Goal: Book appointment/travel/reservation

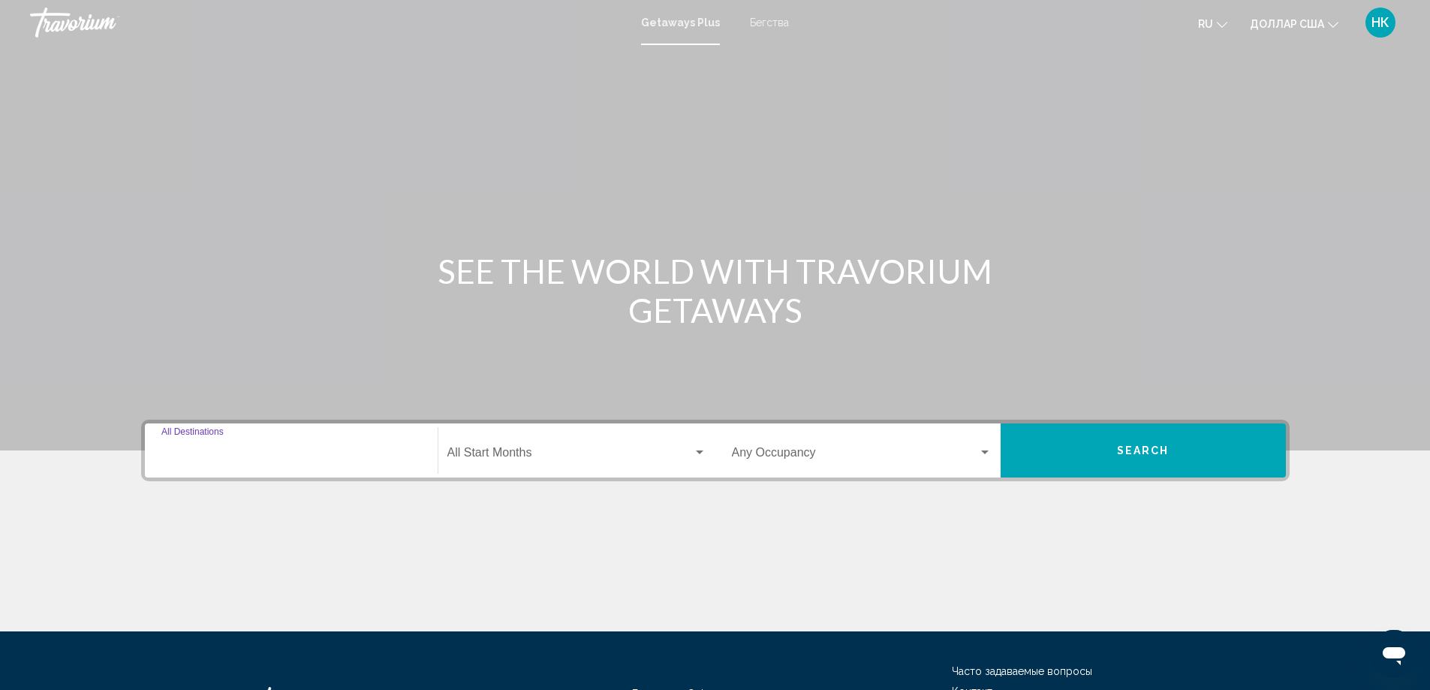
click at [254, 459] on input "Destination All Destinations" at bounding box center [291, 456] width 260 height 14
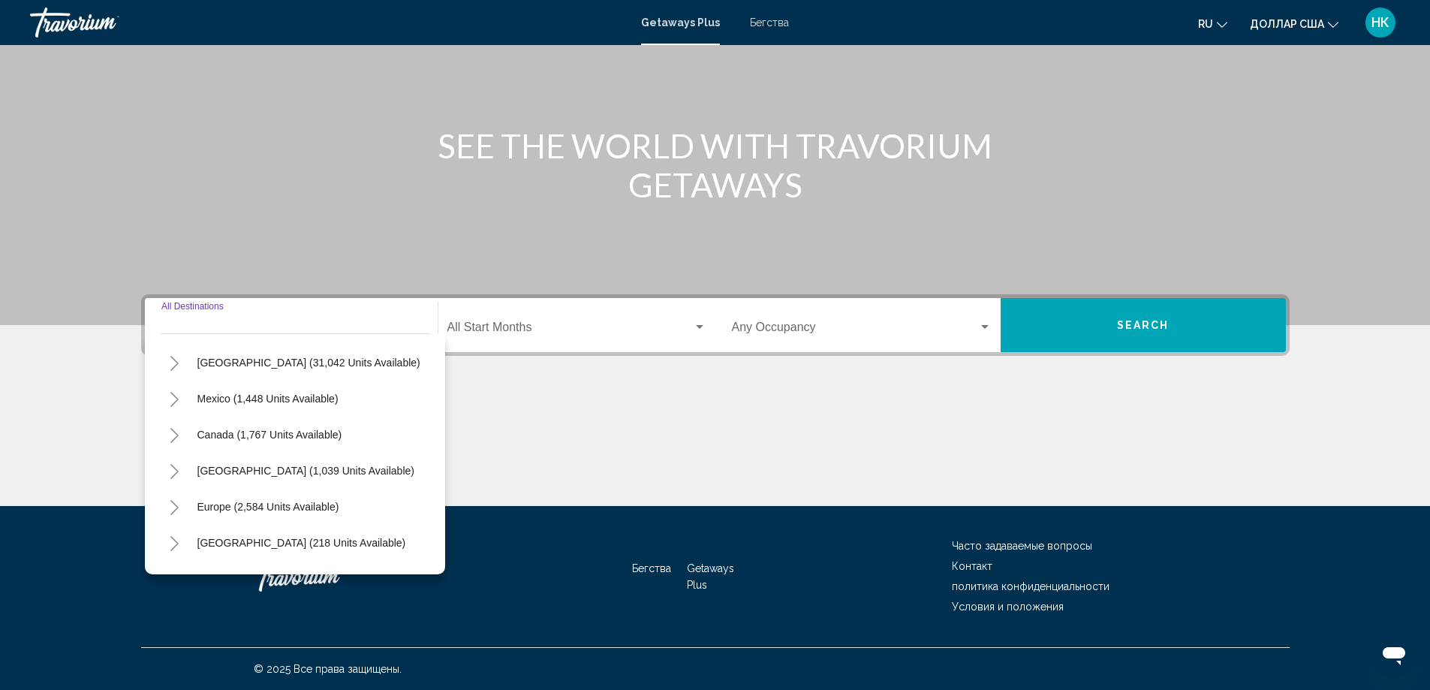
scroll to position [29, 0]
click at [215, 327] on input "Destination All Destinations" at bounding box center [291, 330] width 260 height 14
click at [227, 324] on input "Destination All Destinations" at bounding box center [291, 330] width 260 height 14
click at [192, 320] on div "Destination All Destinations" at bounding box center [291, 325] width 260 height 47
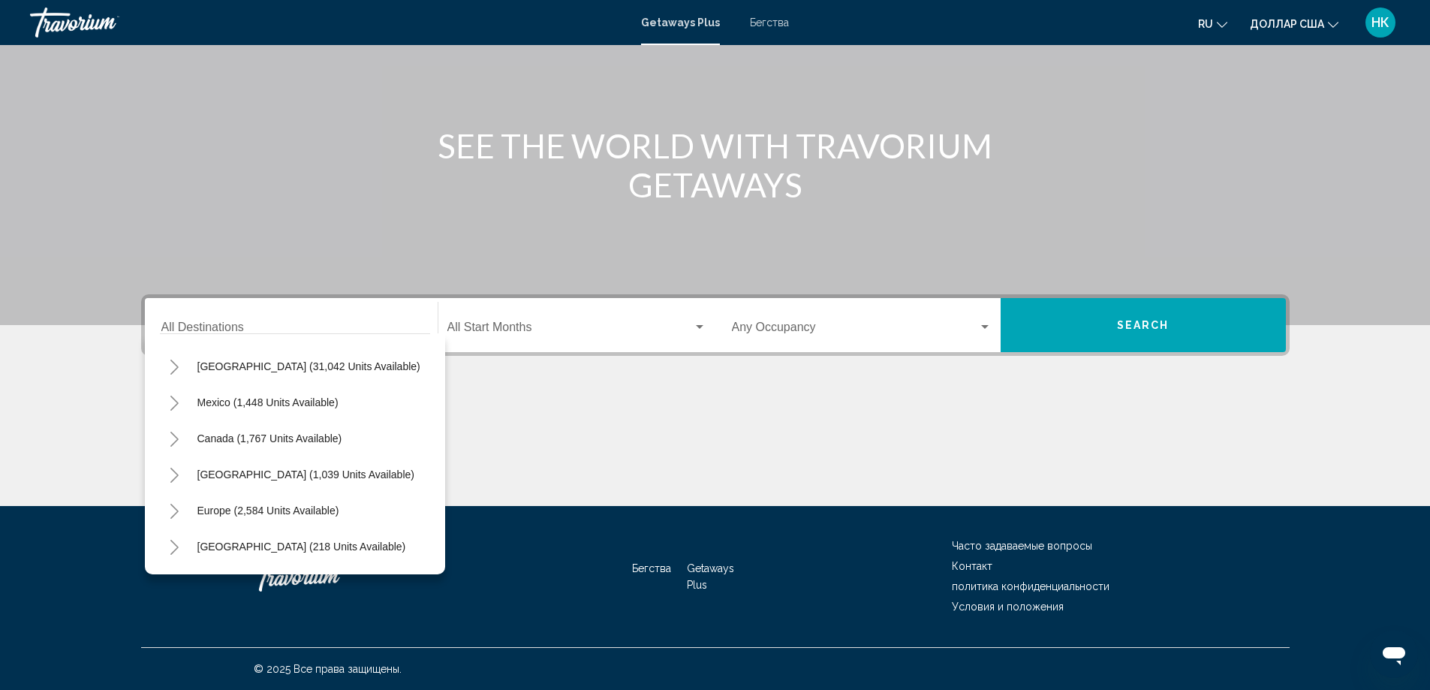
click at [192, 320] on div "Destination All Destinations" at bounding box center [291, 325] width 260 height 47
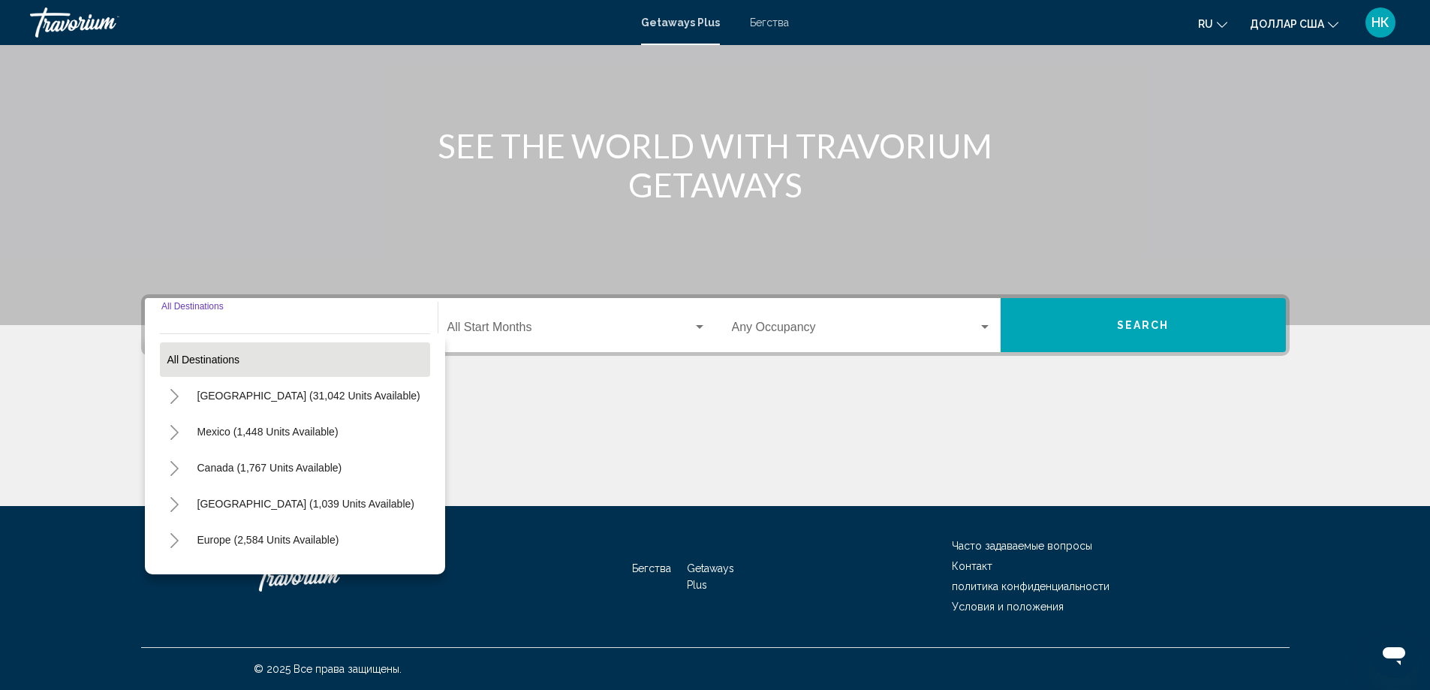
scroll to position [254, 0]
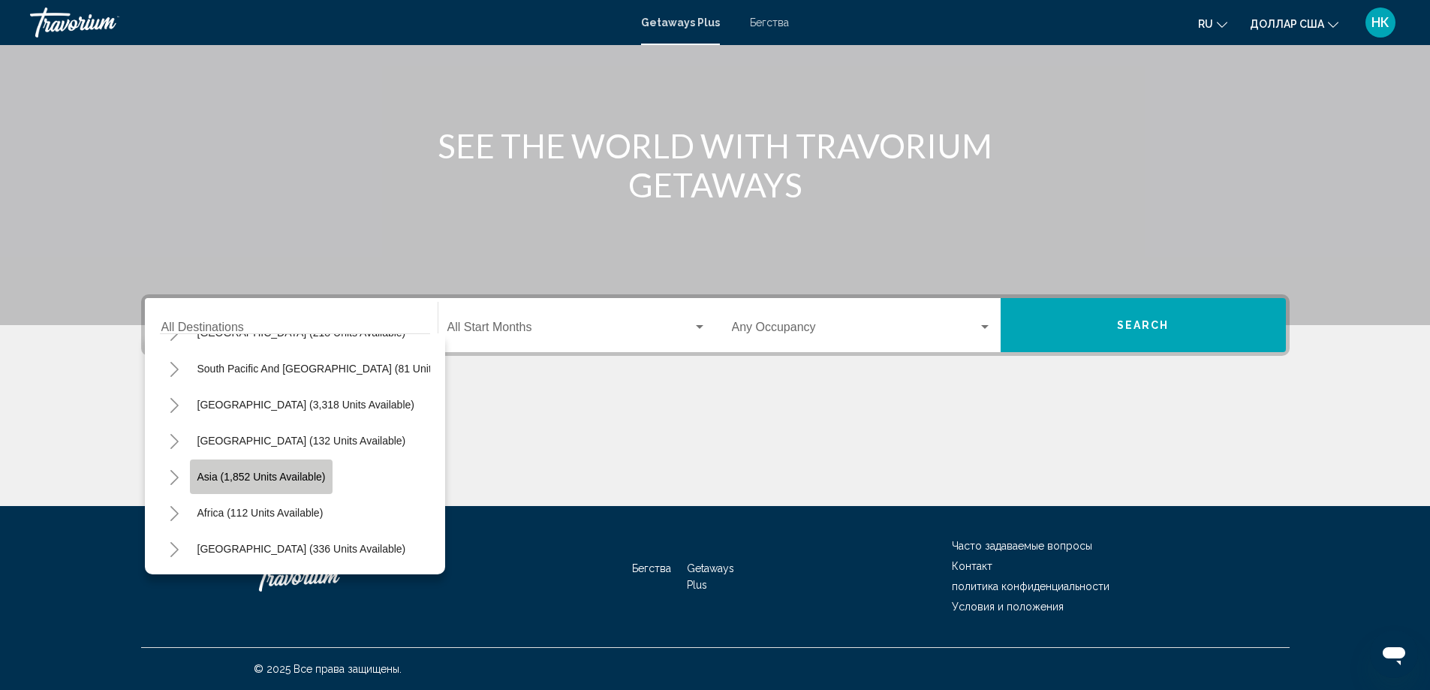
click at [257, 471] on span "Asia (1,852 units available)" at bounding box center [261, 477] width 128 height 12
type input "**********"
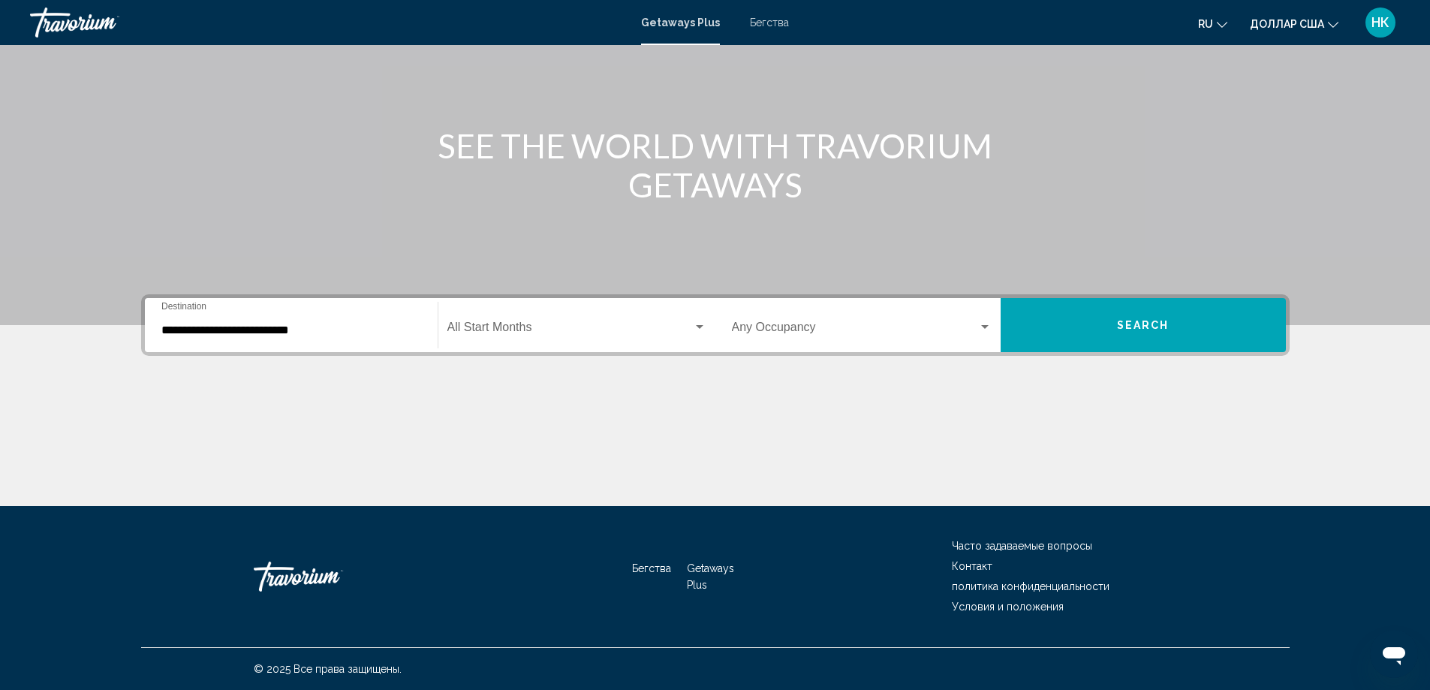
click at [538, 338] on div "Start Month All Start Months" at bounding box center [576, 325] width 259 height 47
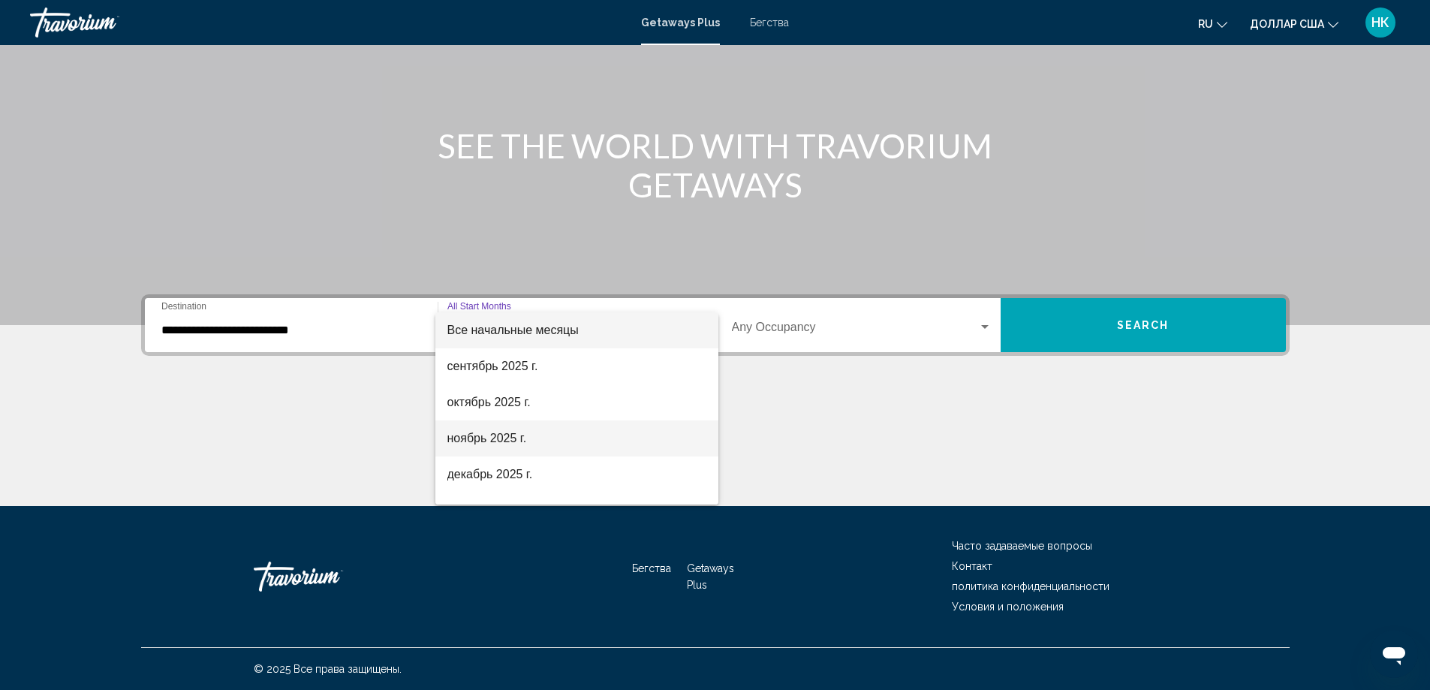
click at [514, 432] on font "ноябрь 2025 г." at bounding box center [487, 438] width 80 height 13
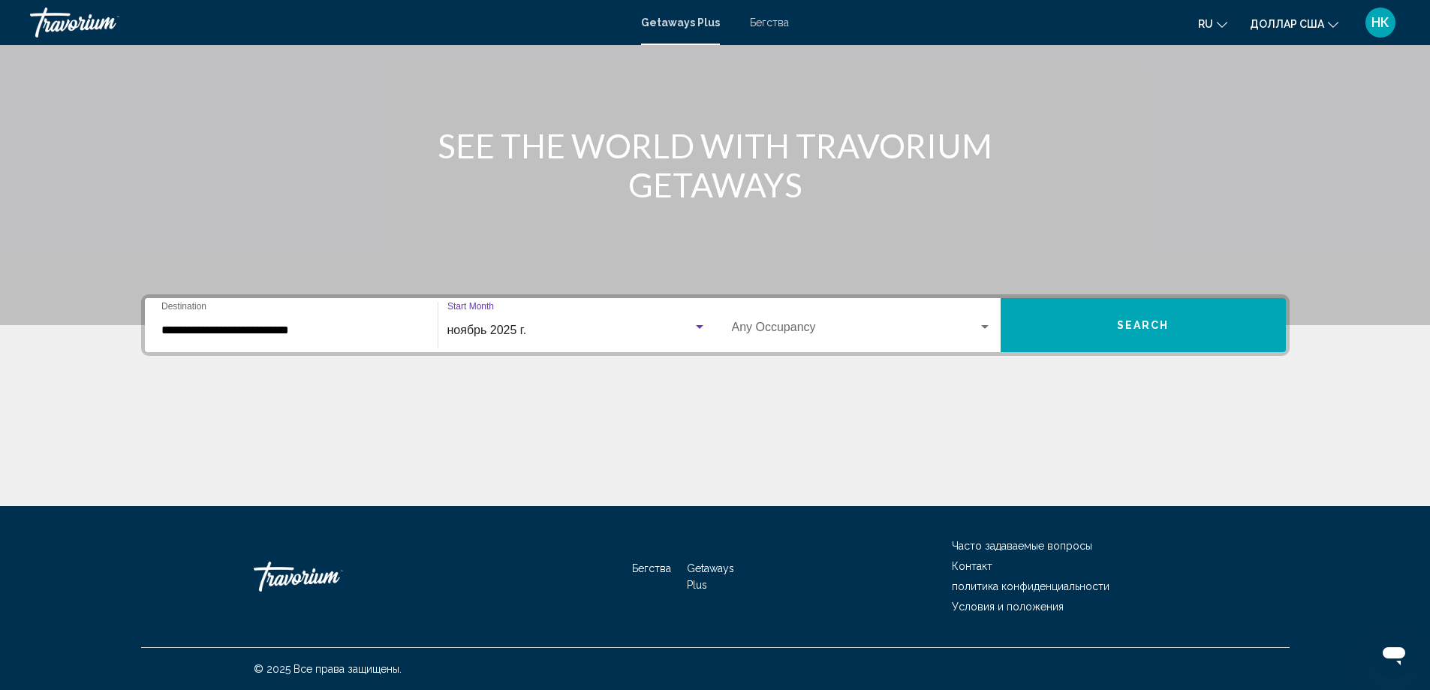
click at [961, 320] on div "Occupancy Any Occupancy" at bounding box center [862, 325] width 260 height 47
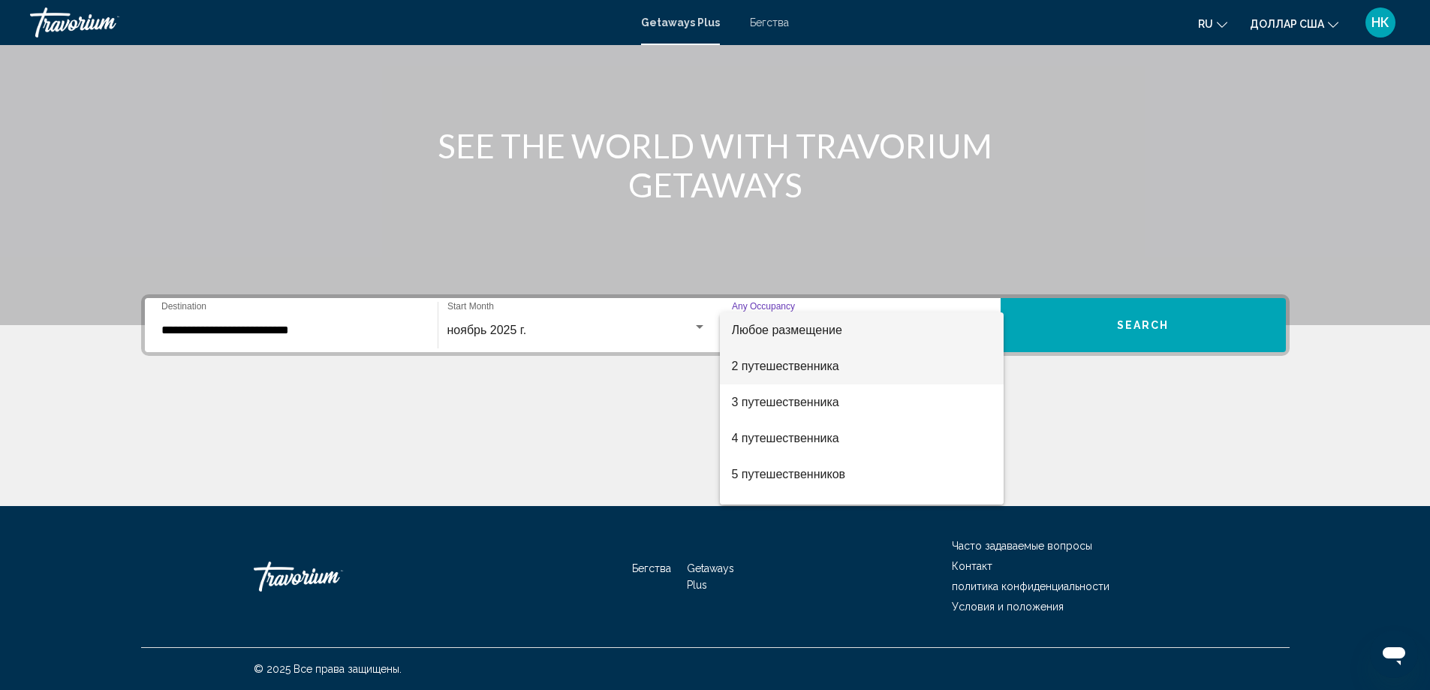
click at [873, 371] on span "2 путешественника" at bounding box center [862, 366] width 260 height 36
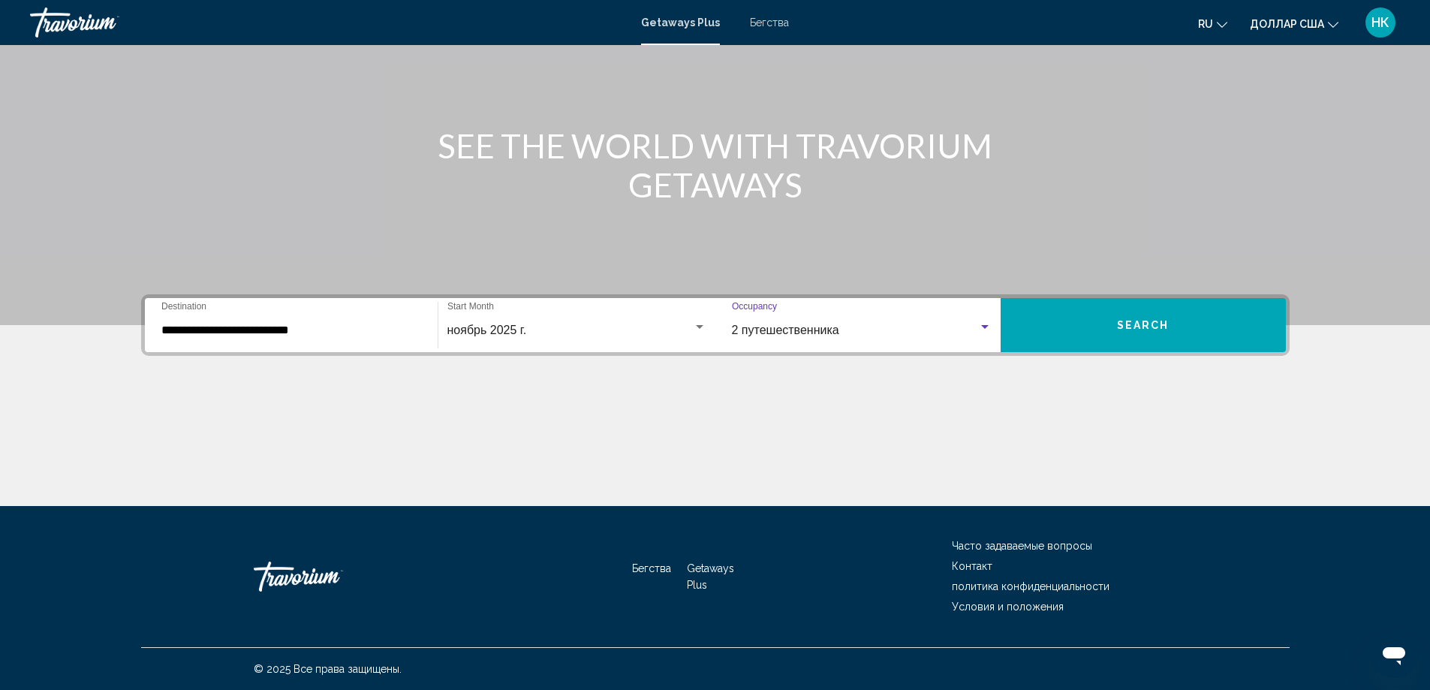
click at [1104, 335] on button "Search" at bounding box center [1142, 325] width 285 height 54
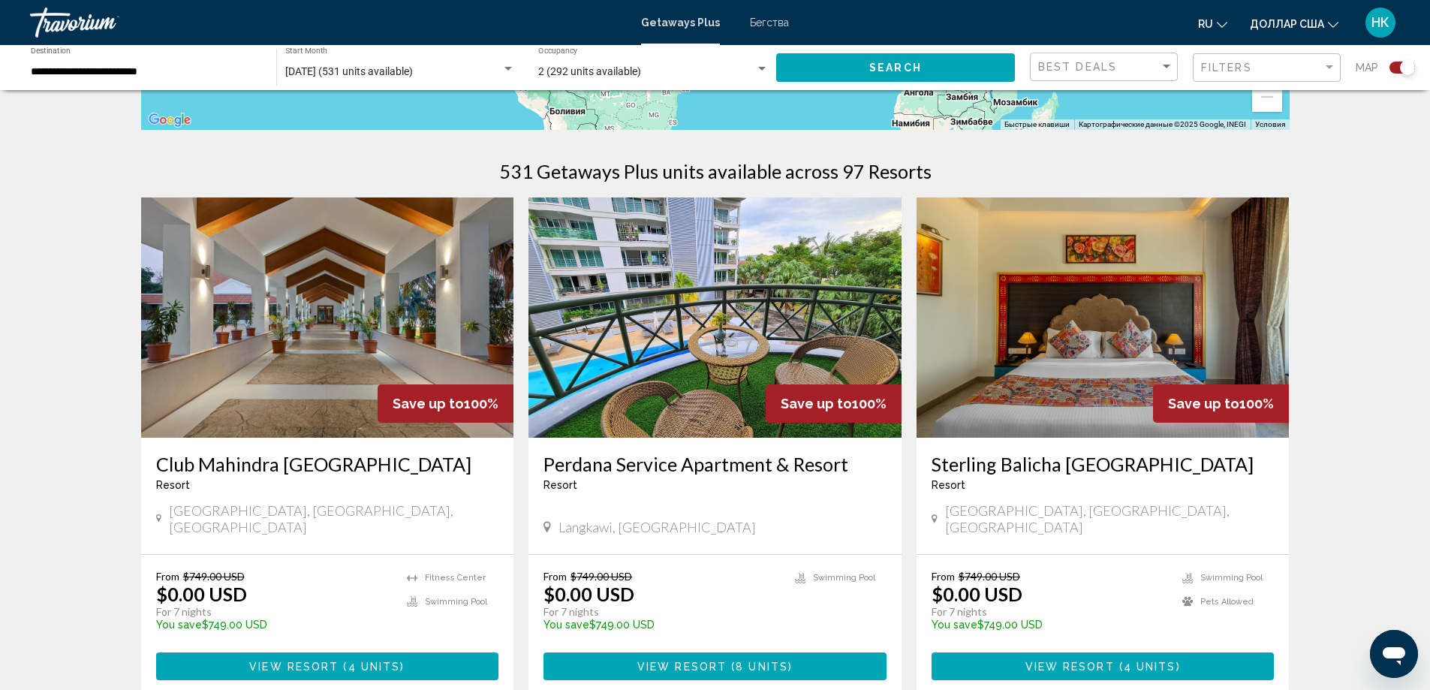
scroll to position [450, 0]
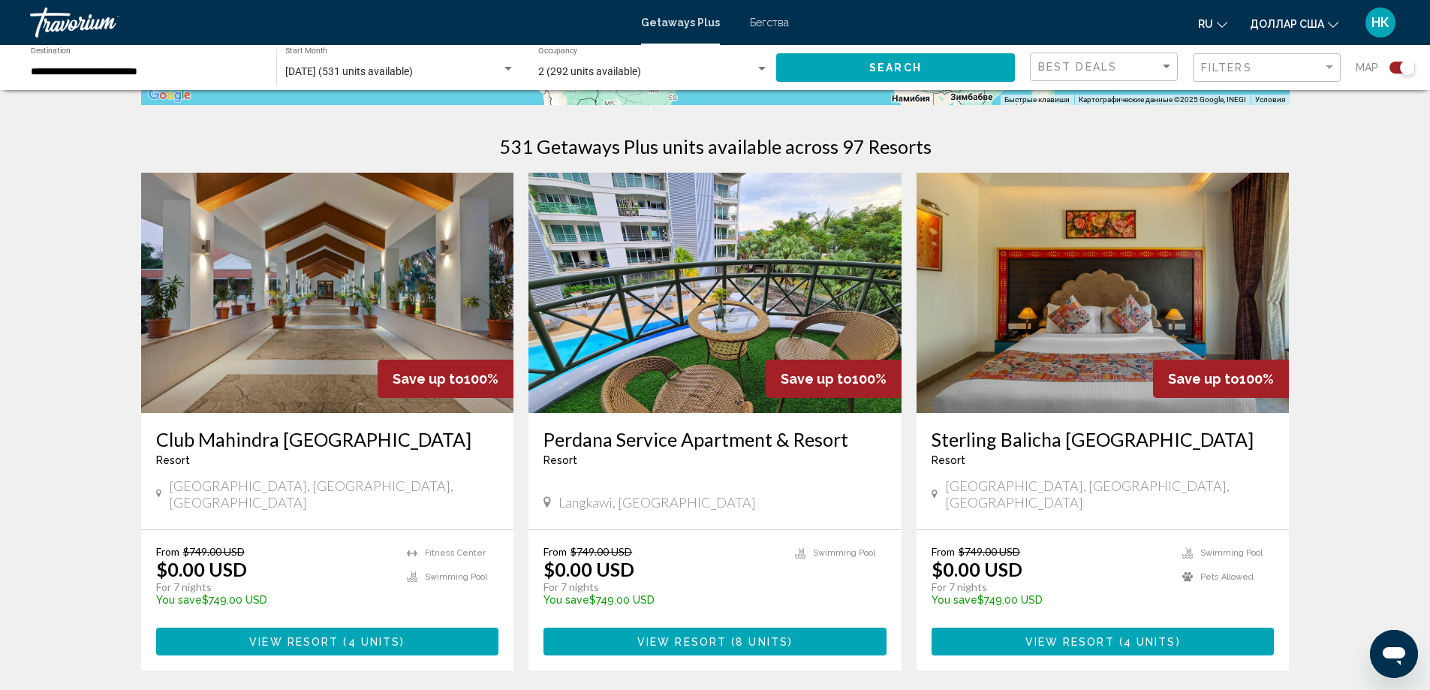
click at [684, 308] on img "Основное содержание" at bounding box center [714, 293] width 373 height 240
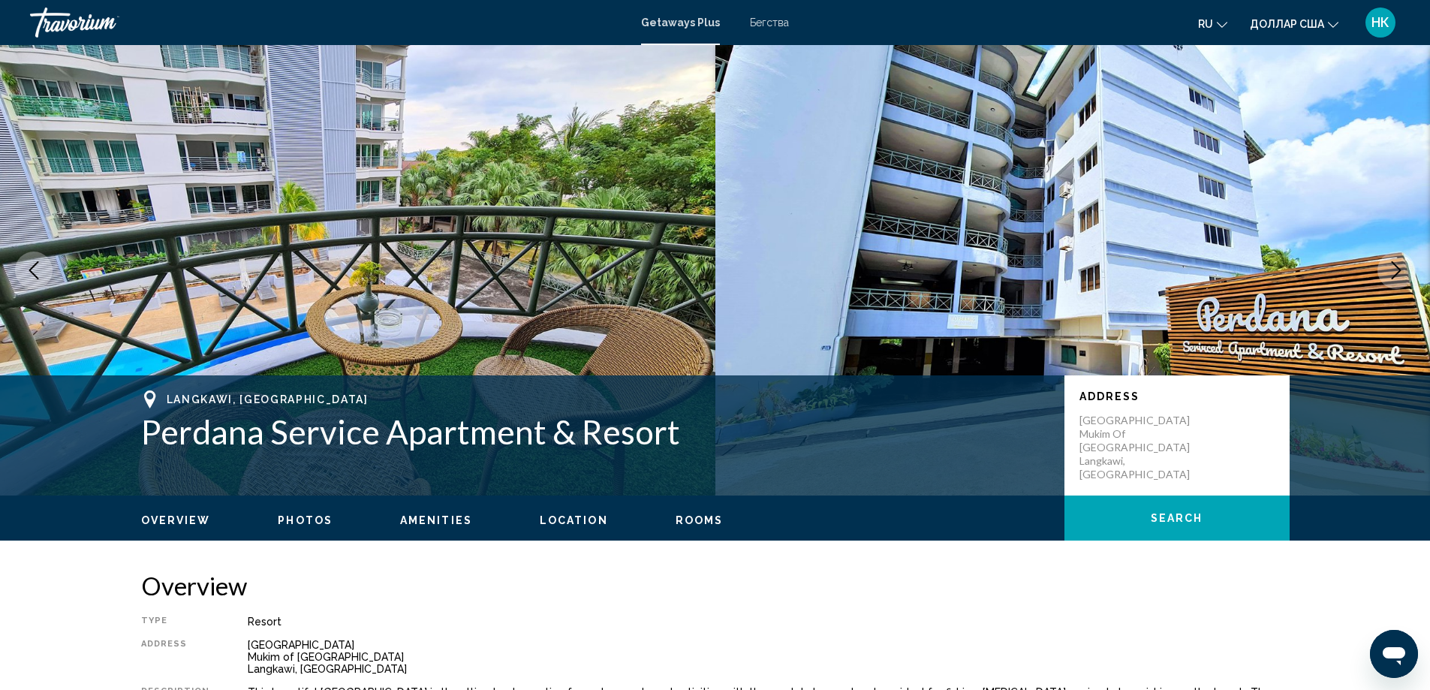
click at [1391, 269] on icon "Next image" at bounding box center [1396, 270] width 18 height 18
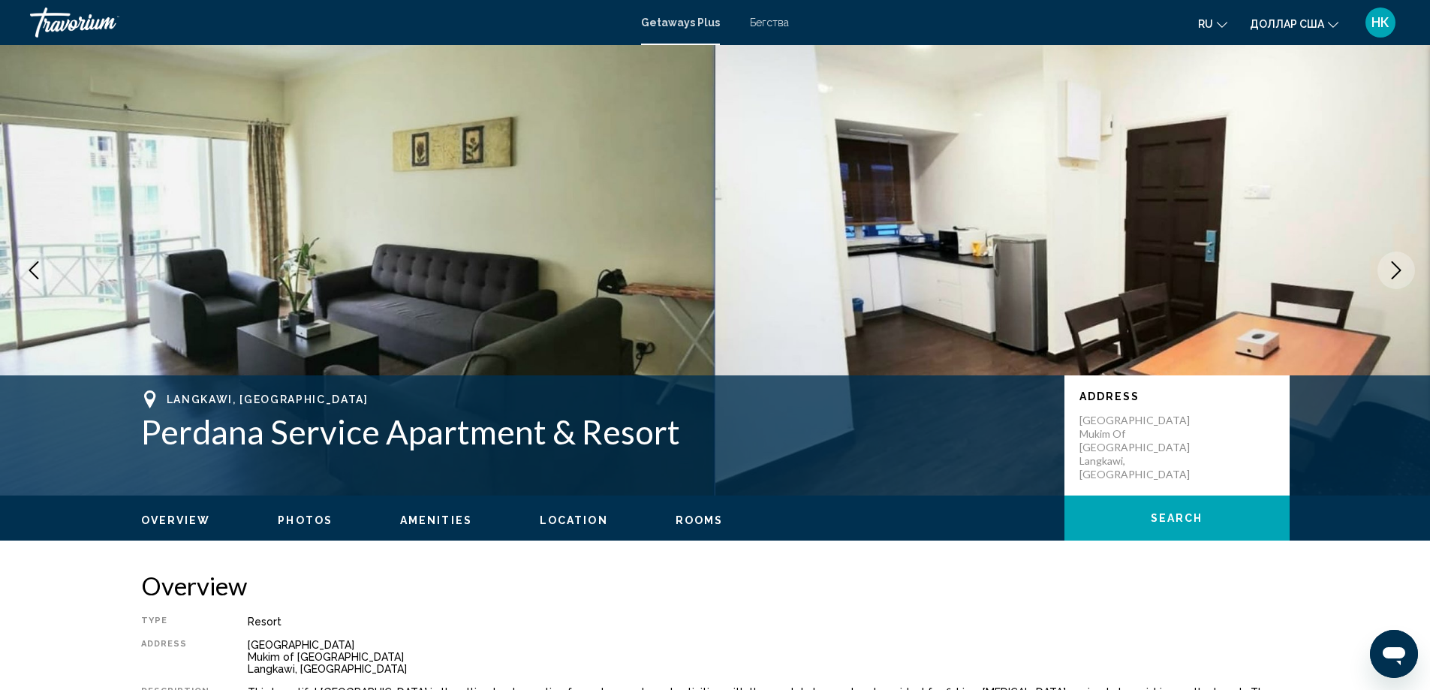
click at [1391, 269] on icon "Next image" at bounding box center [1396, 270] width 18 height 18
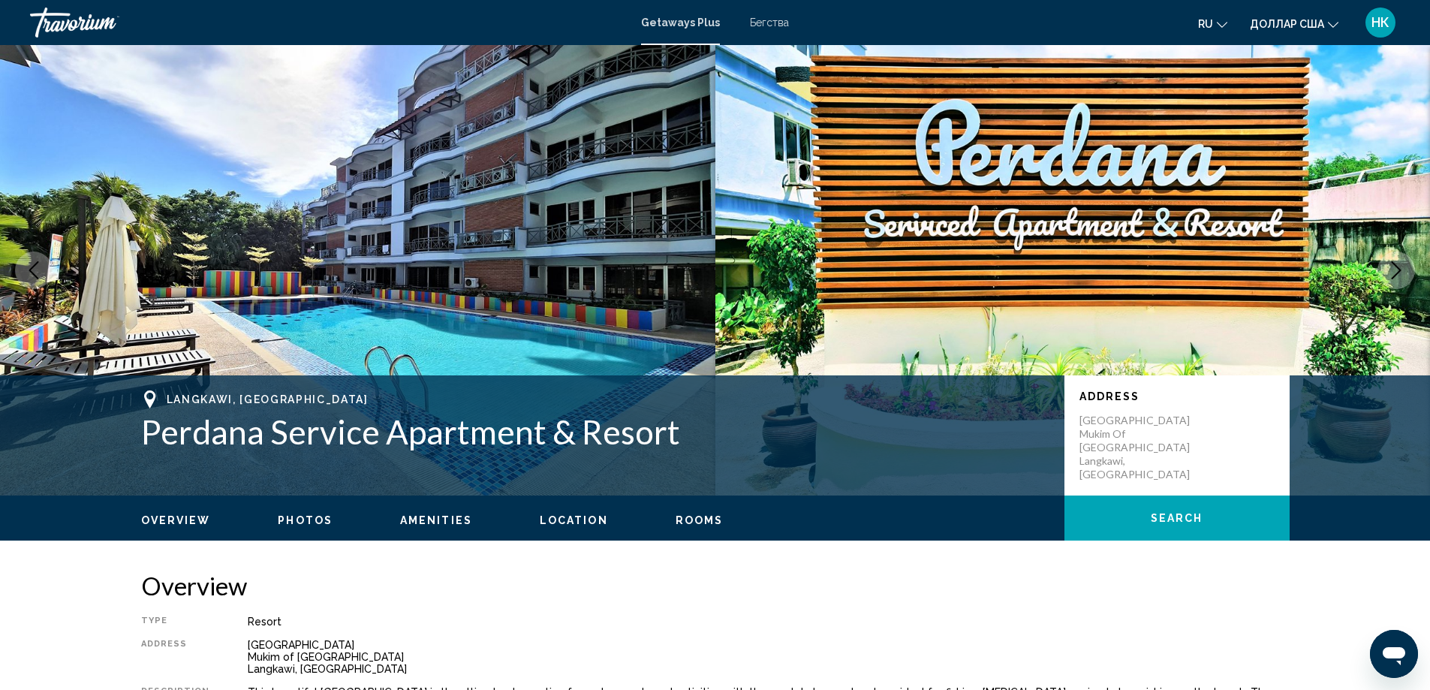
click at [1391, 269] on icon "Next image" at bounding box center [1396, 270] width 18 height 18
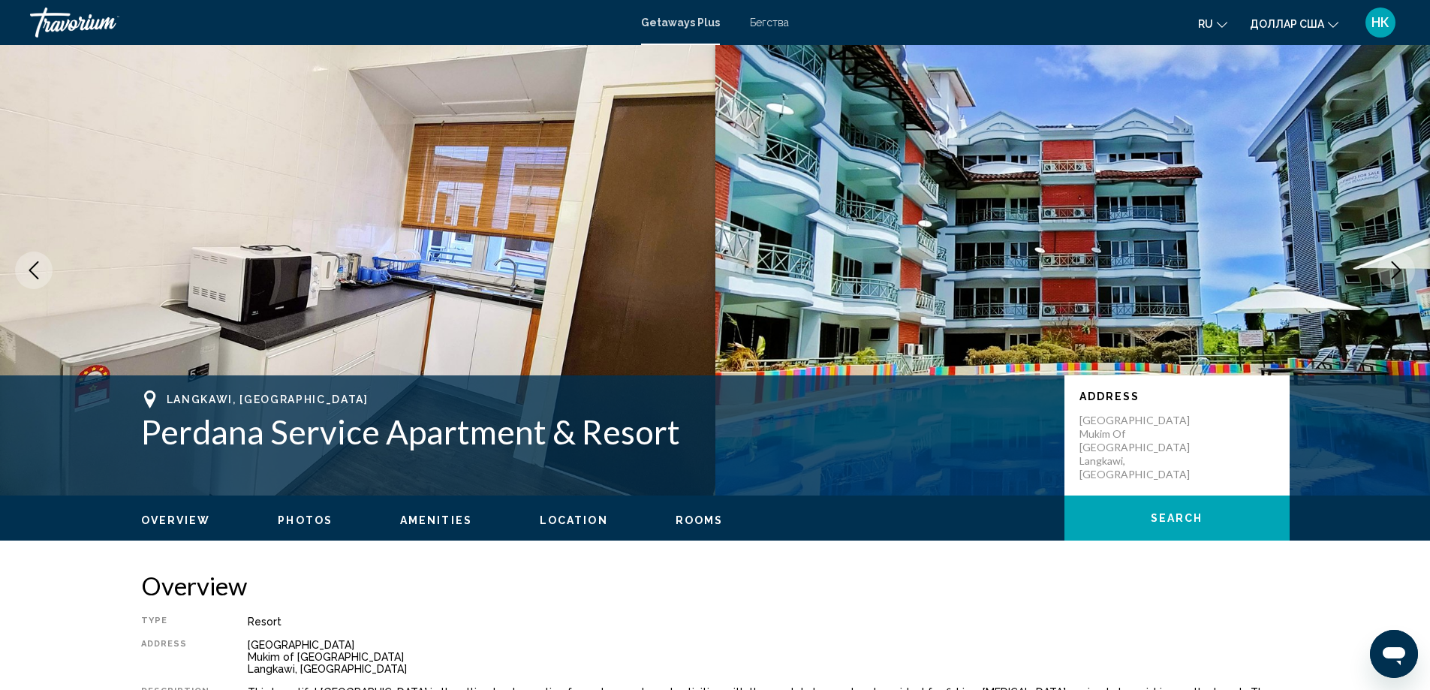
click at [1391, 269] on icon "Next image" at bounding box center [1396, 270] width 18 height 18
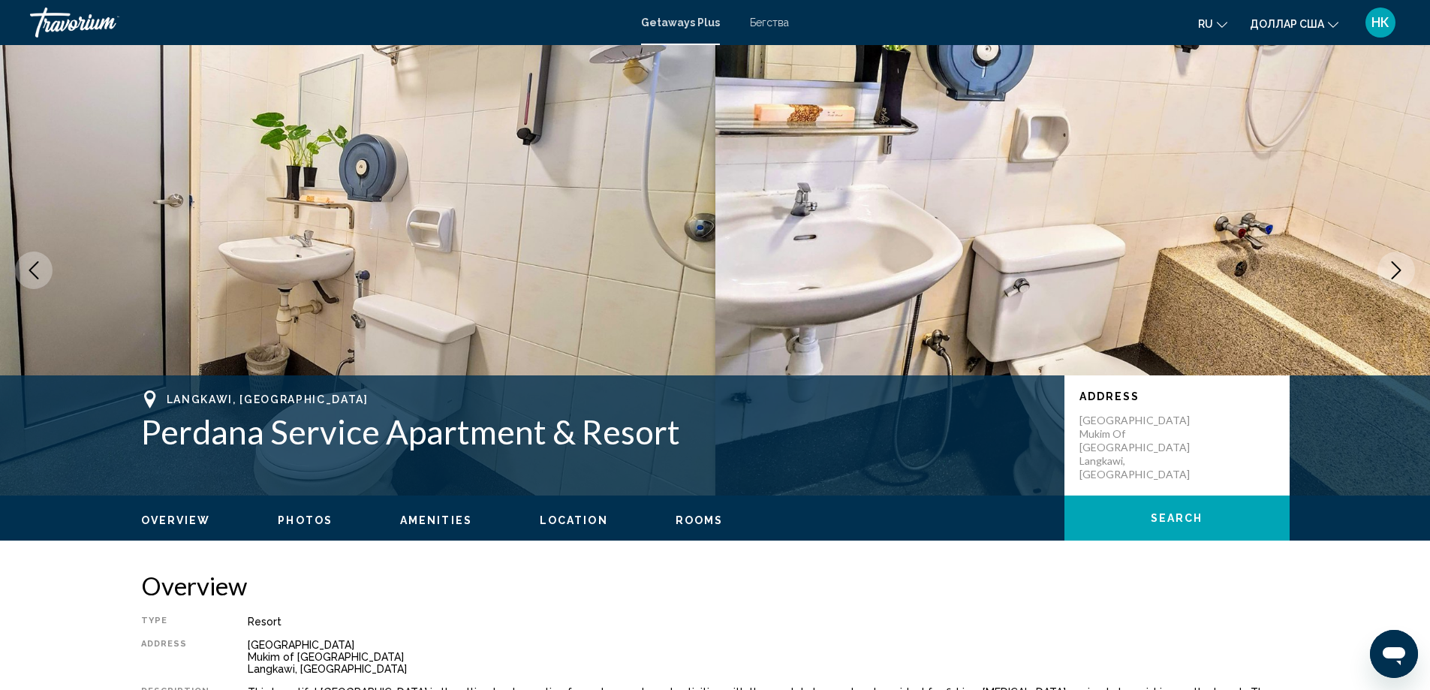
click at [1391, 269] on icon "Next image" at bounding box center [1396, 270] width 18 height 18
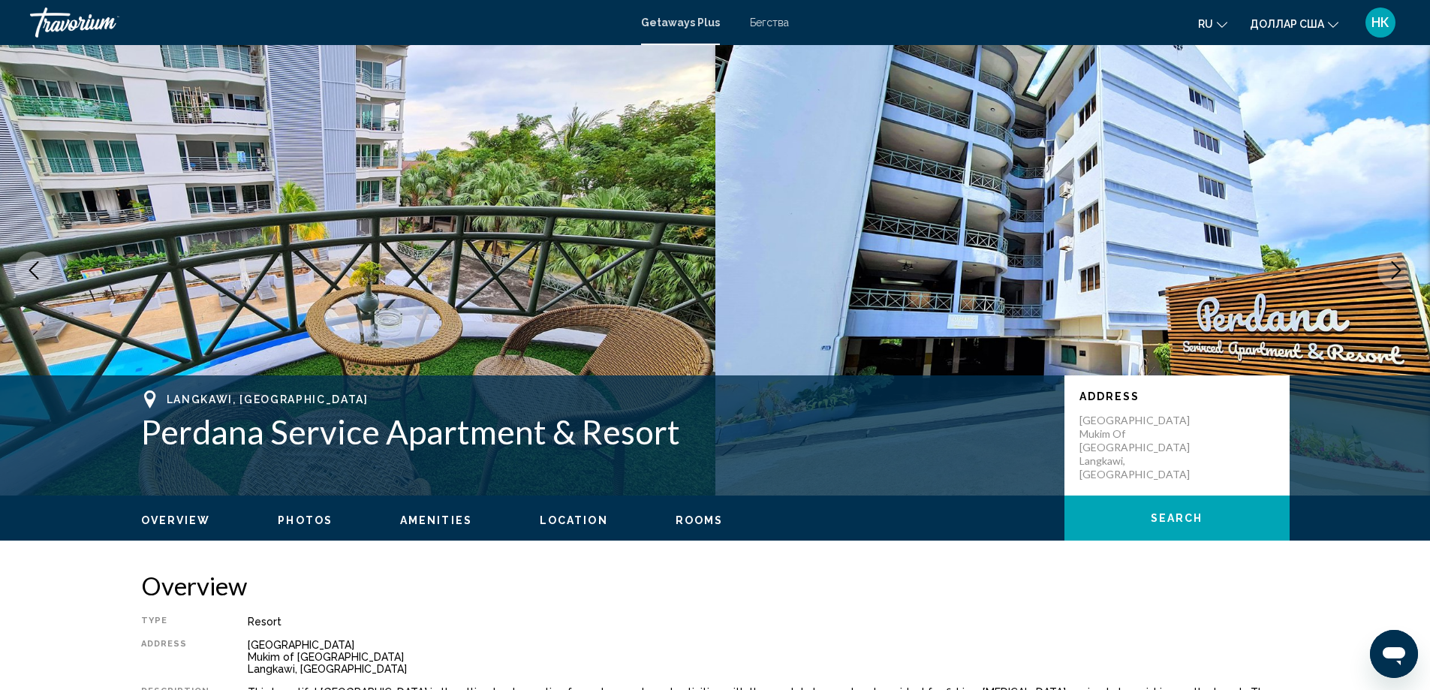
click at [1391, 269] on icon "Next image" at bounding box center [1396, 270] width 18 height 18
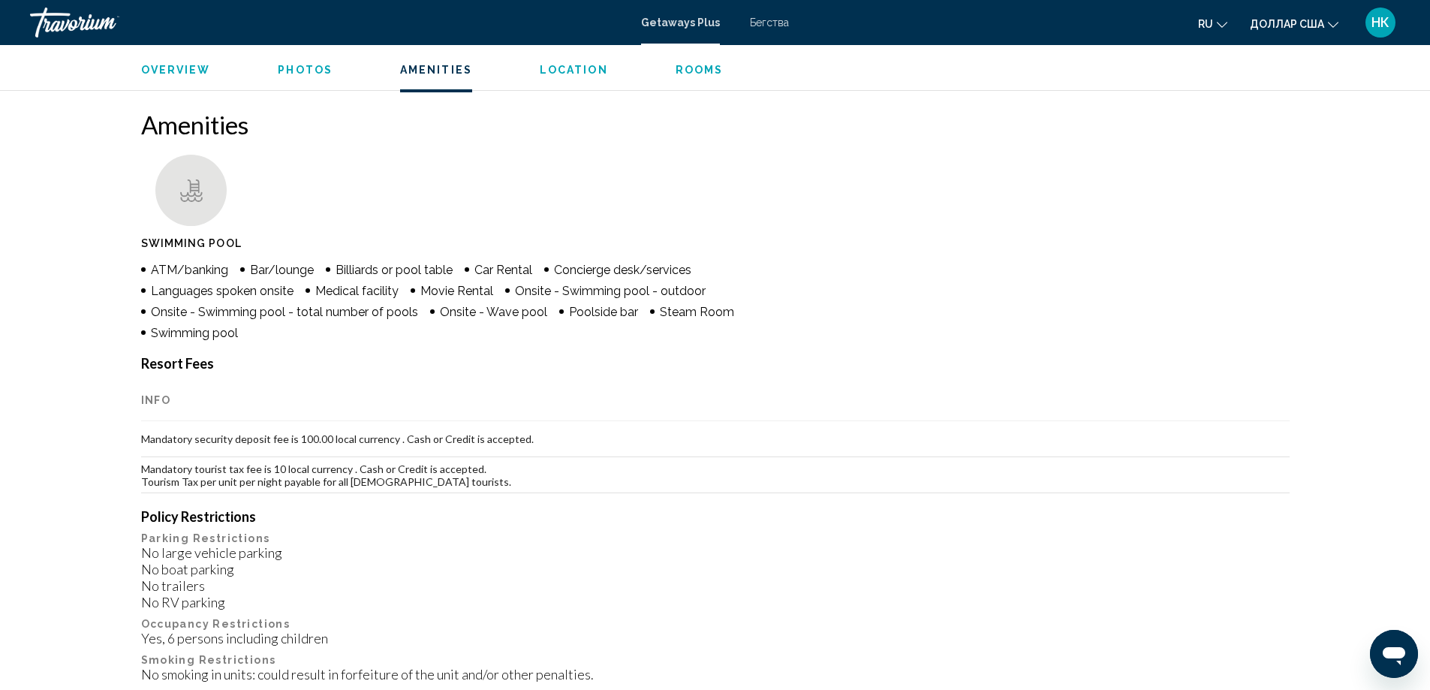
scroll to position [1126, 0]
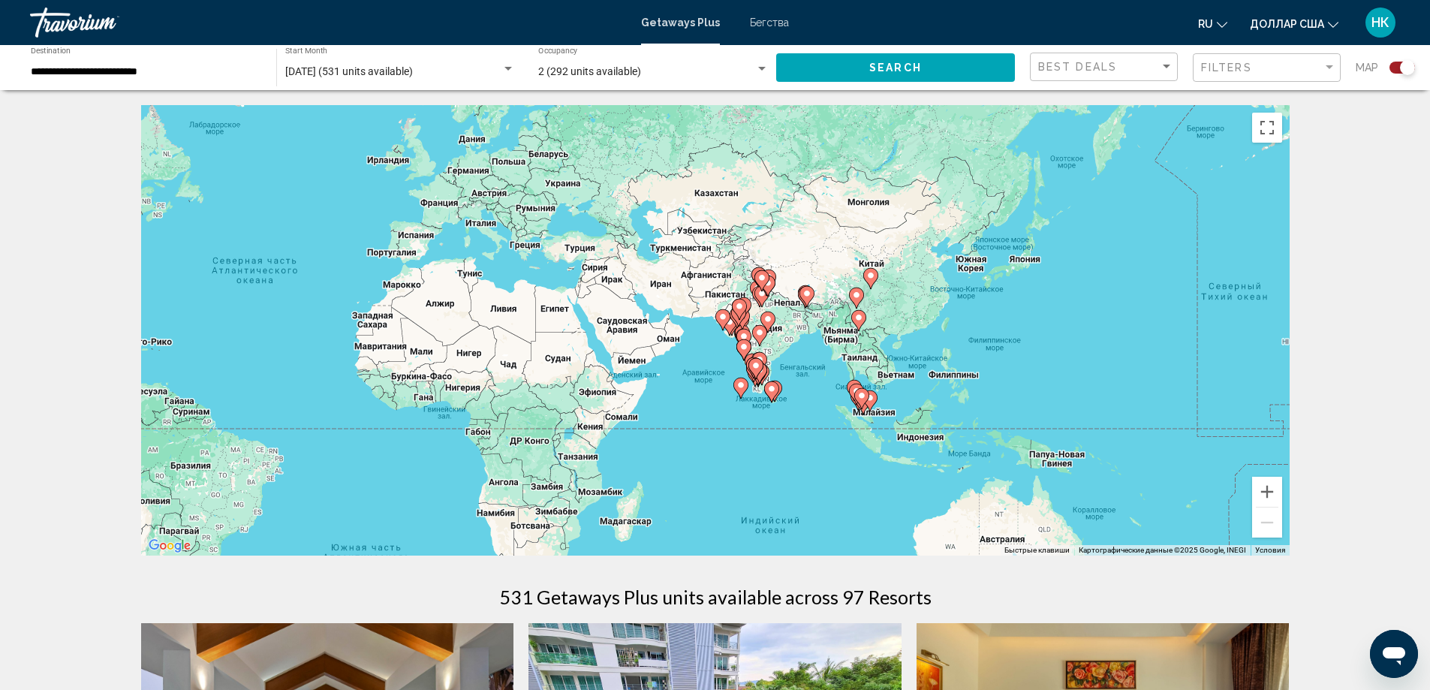
drag, startPoint x: 961, startPoint y: 411, endPoint x: 544, endPoint y: 375, distance: 418.8
click at [544, 375] on div "Чтобы активировать перетаскивание с помощью клавиатуры, нажмите Alt + Ввод. Пос…" at bounding box center [715, 330] width 1148 height 450
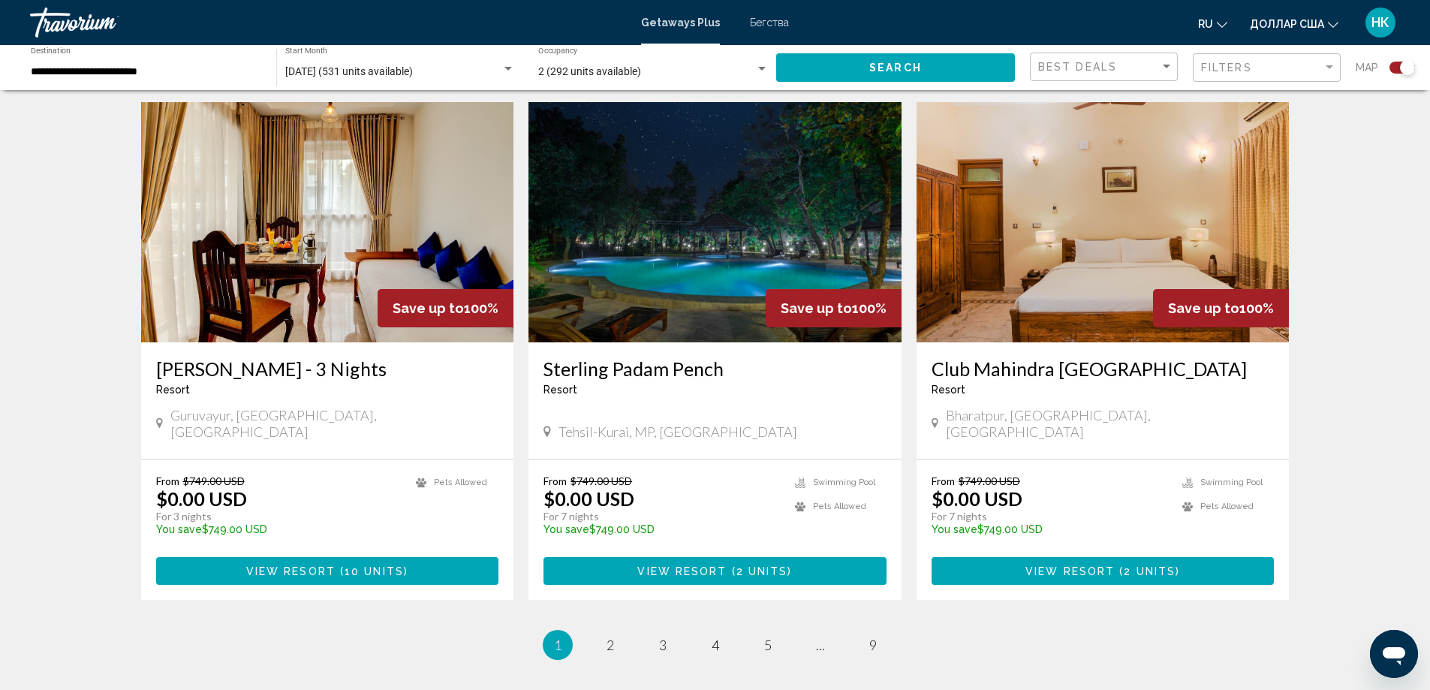
scroll to position [2245, 0]
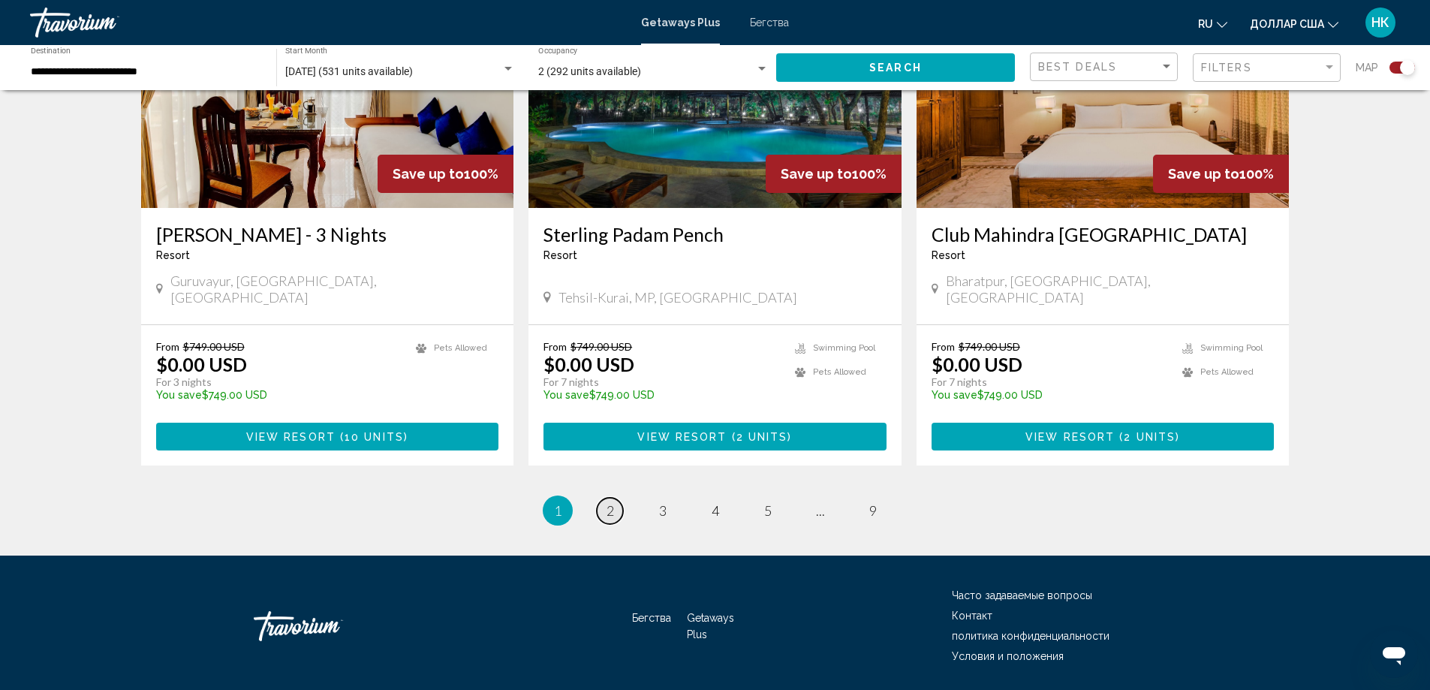
click at [607, 502] on span "2" at bounding box center [610, 510] width 8 height 17
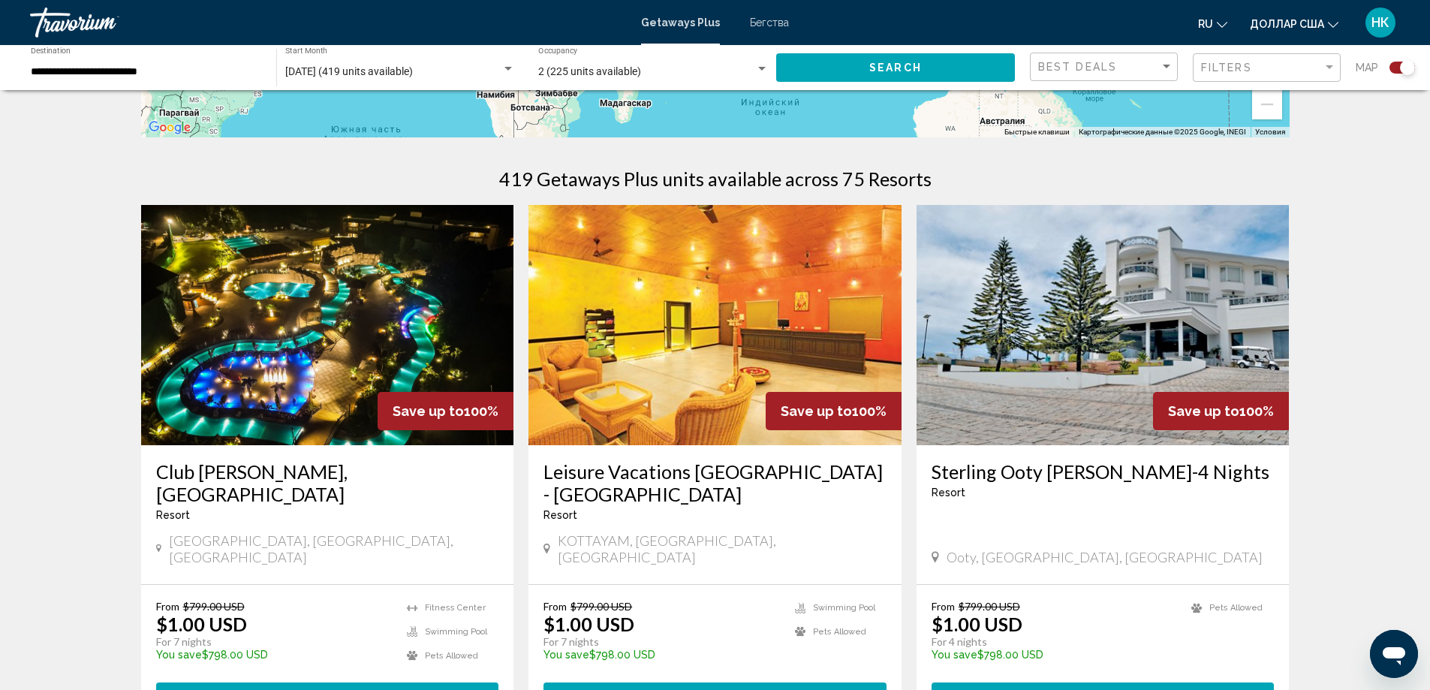
scroll to position [450, 0]
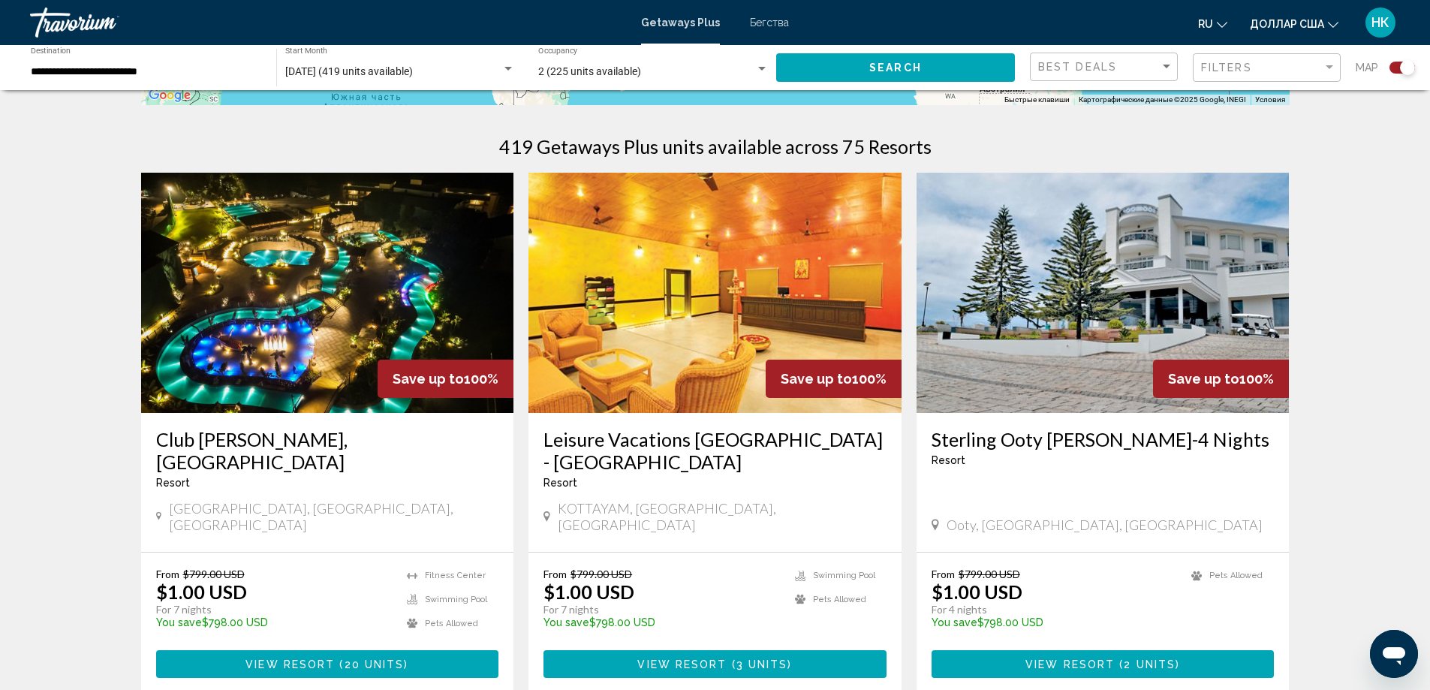
click at [328, 438] on h3 "Club [PERSON_NAME], [GEOGRAPHIC_DATA]" at bounding box center [327, 450] width 343 height 45
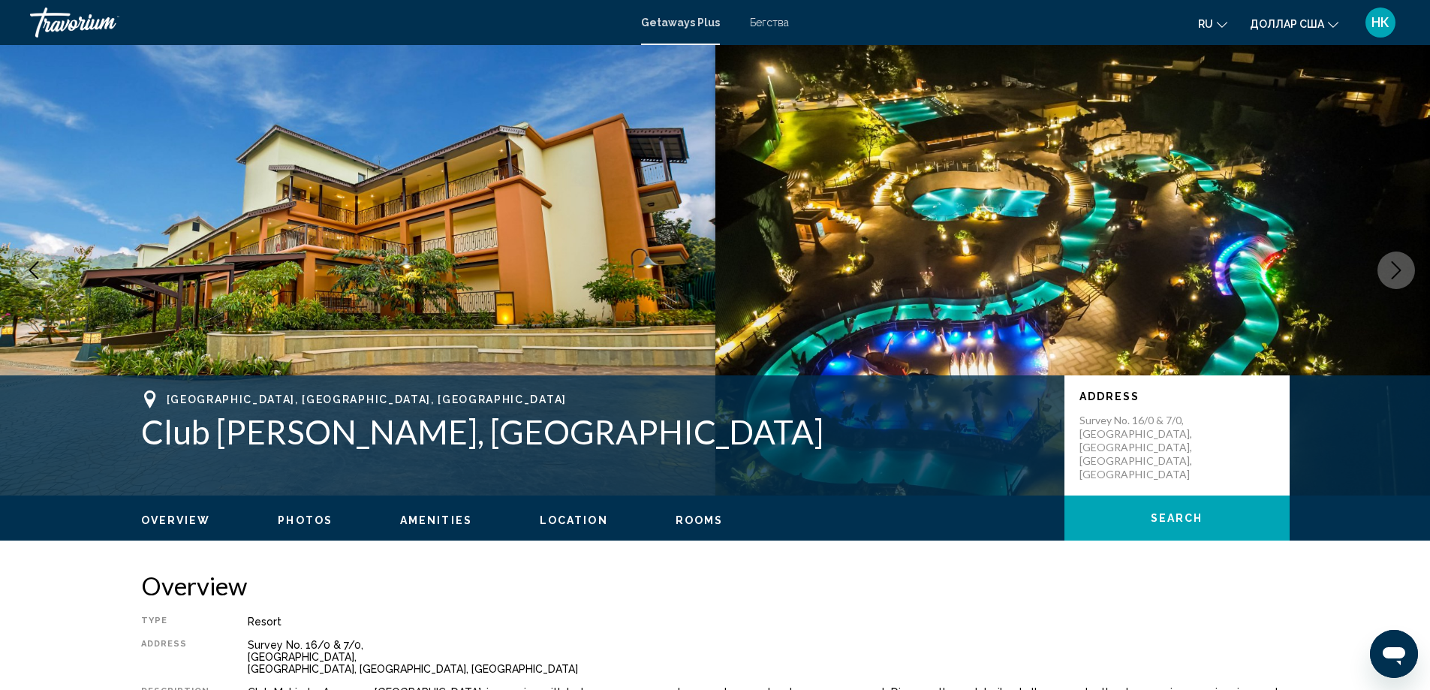
click at [1396, 276] on icon "Next image" at bounding box center [1396, 270] width 18 height 18
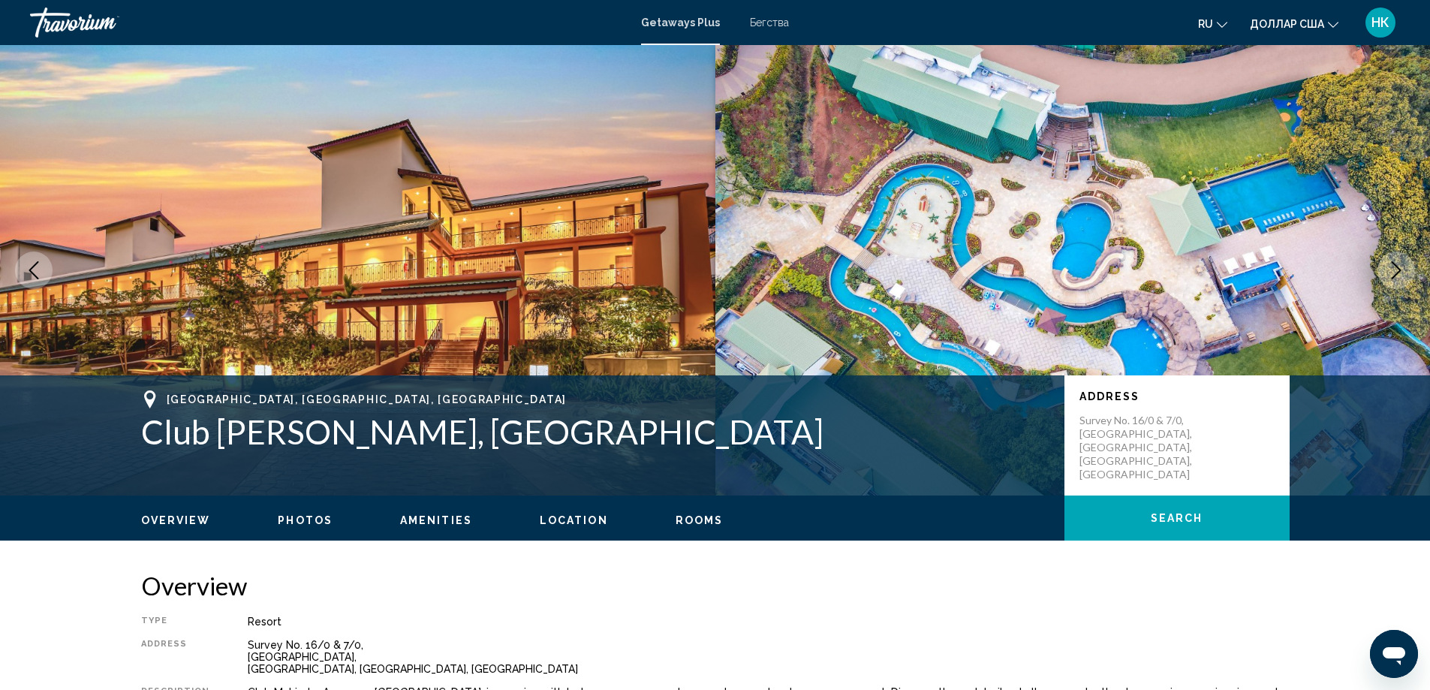
click at [1396, 276] on icon "Next image" at bounding box center [1396, 270] width 18 height 18
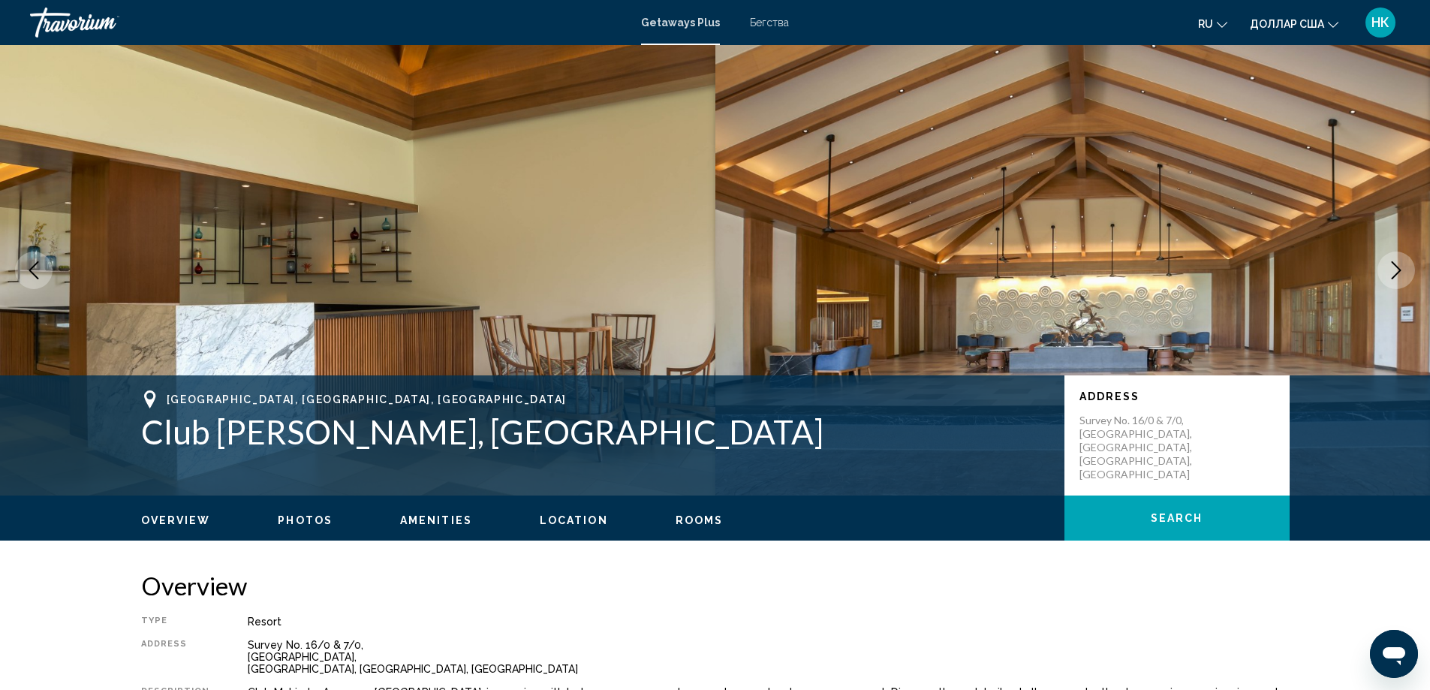
click at [1396, 276] on icon "Next image" at bounding box center [1396, 270] width 18 height 18
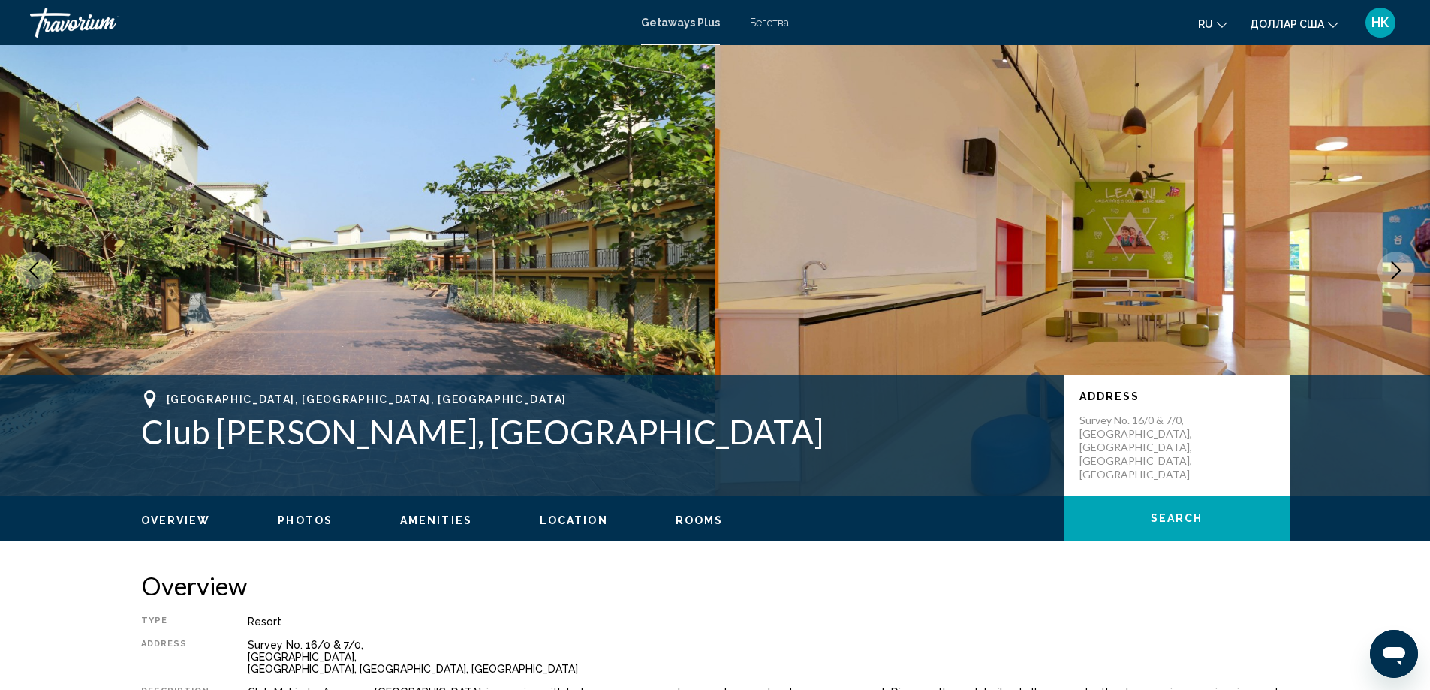
click at [1396, 276] on icon "Next image" at bounding box center [1396, 270] width 18 height 18
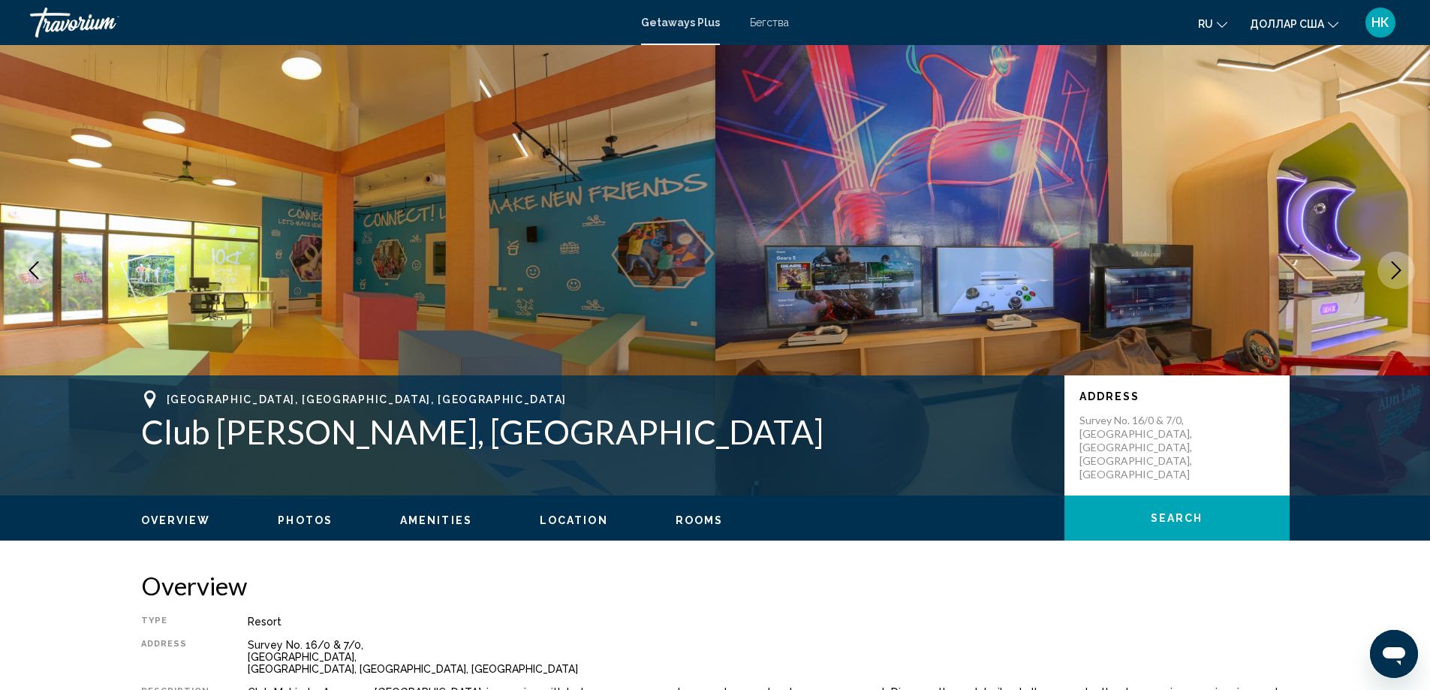
click at [1396, 276] on icon "Next image" at bounding box center [1396, 270] width 18 height 18
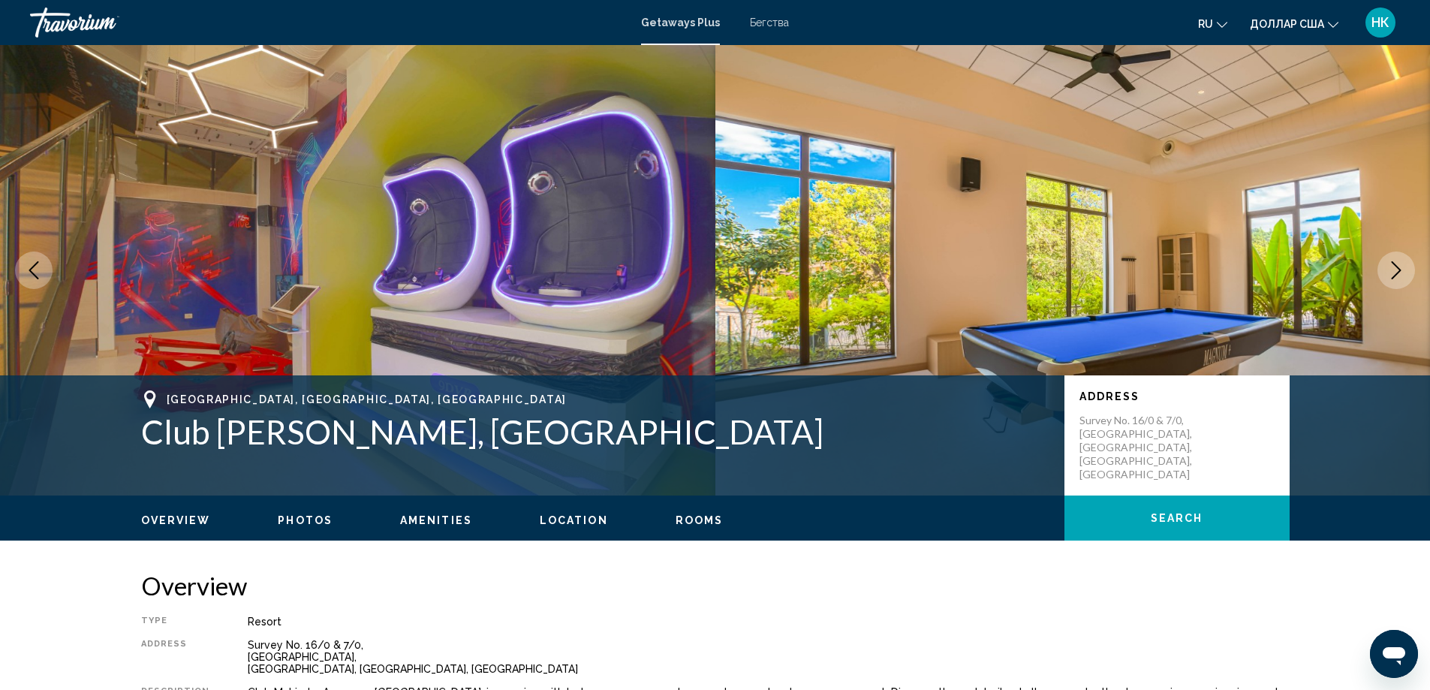
click at [1396, 276] on icon "Next image" at bounding box center [1396, 270] width 18 height 18
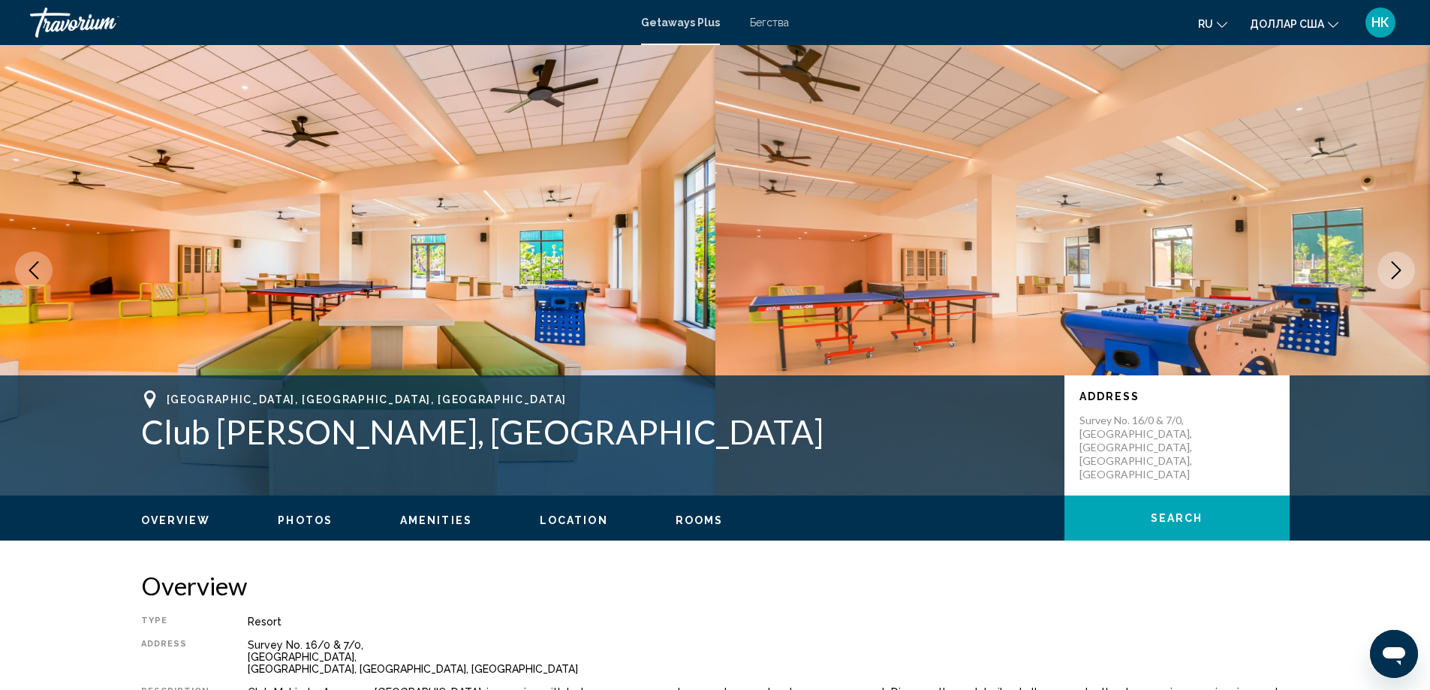
click at [1396, 276] on icon "Next image" at bounding box center [1396, 270] width 18 height 18
